Goal: Find contact information: Find contact information

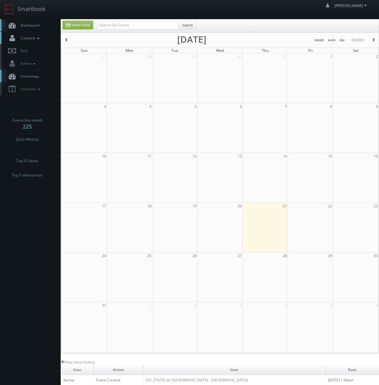
click at [28, 39] on span "Contacts" at bounding box center [29, 38] width 23 height 5
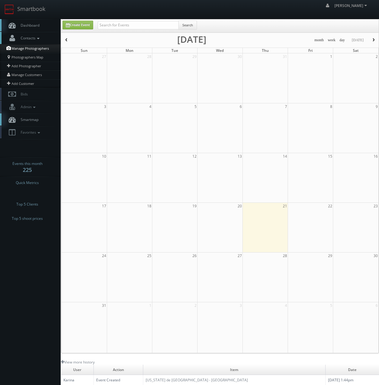
click at [29, 51] on link "Manage Photographers" at bounding box center [30, 48] width 61 height 8
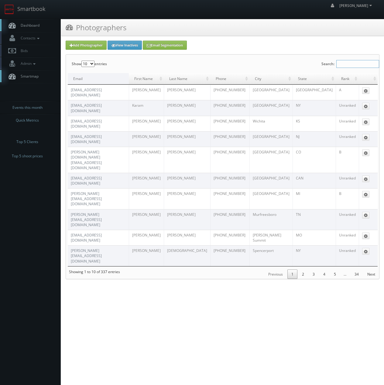
click at [369, 67] on input "Search:" at bounding box center [357, 64] width 43 height 8
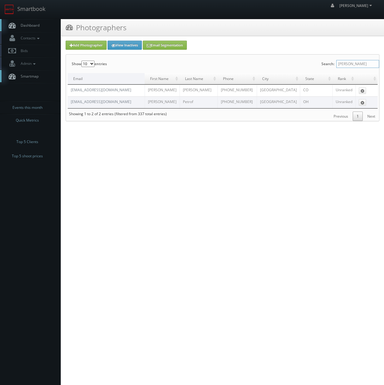
type input "[PERSON_NAME]"
drag, startPoint x: 247, startPoint y: 104, endPoint x: 216, endPoint y: 106, distance: 30.7
click at [216, 106] on tr "[EMAIL_ADDRESS][DOMAIN_NAME] [PERSON_NAME] [PHONE_NUMBER] [GEOGRAPHIC_DATA] [GE…" at bounding box center [223, 103] width 310 height 12
copy tr "[PHONE_NUMBER]"
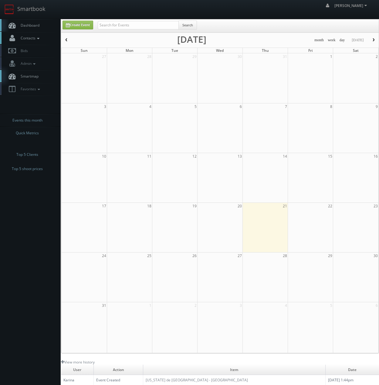
click at [28, 32] on link "Contacts" at bounding box center [30, 38] width 61 height 12
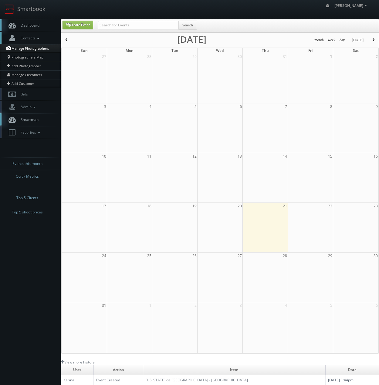
click at [27, 49] on link "Manage Photographers" at bounding box center [30, 48] width 61 height 8
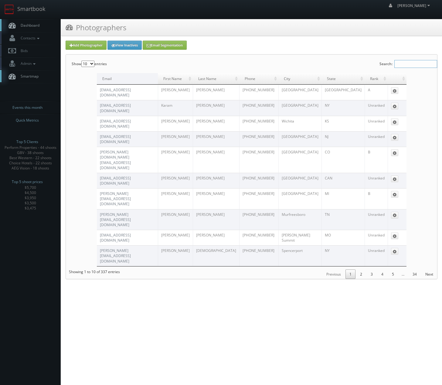
click at [383, 65] on input "Search:" at bounding box center [415, 64] width 43 height 8
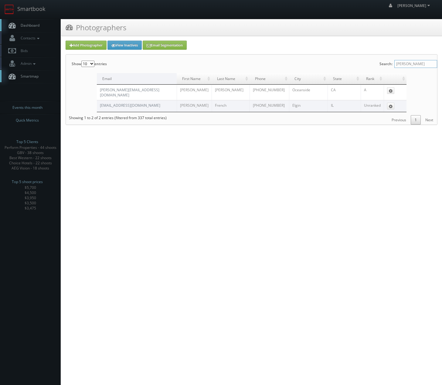
type input "keith"
drag, startPoint x: 274, startPoint y: 95, endPoint x: 241, endPoint y: 95, distance: 33.4
click at [241, 95] on tr "keith@inthebarrelphoto.com Keith Zacharski 760-330-1808 Oceanside CA A Edit" at bounding box center [252, 92] width 310 height 15
copy tr "760-330-1808"
